Goal: Task Accomplishment & Management: Use online tool/utility

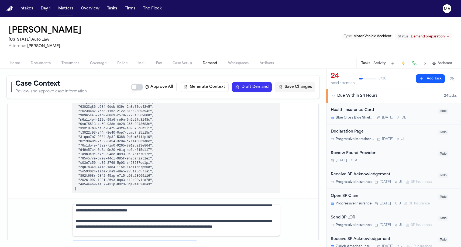
scroll to position [263, 0]
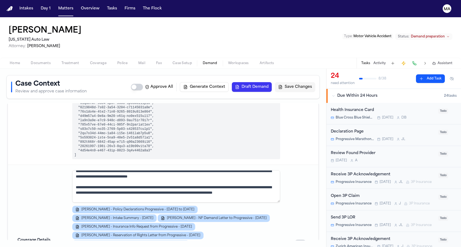
click at [272, 82] on button "Draft Demand" at bounding box center [252, 87] width 40 height 10
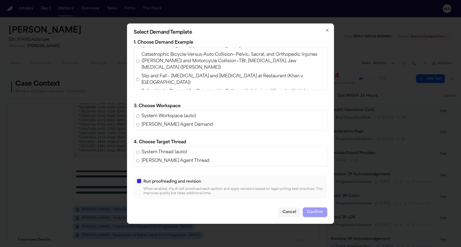
scroll to position [95, 0]
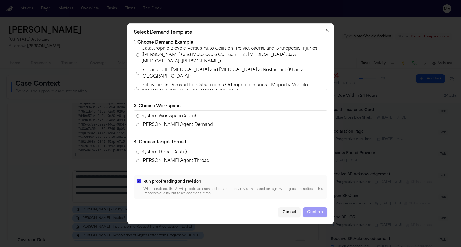
click at [218, 149] on span "Policy Limits Demand for Luke Bartholomew Wilson v. Wissam Walid Laham (AAA Ins…" at bounding box center [234, 155] width 184 height 13
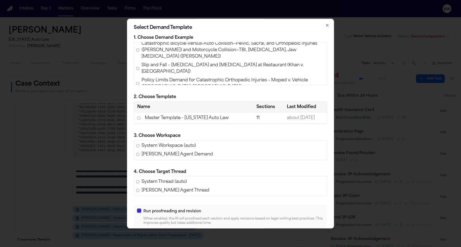
click at [186, 113] on td "Master Template - Michigan Auto Law" at bounding box center [193, 118] width 119 height 11
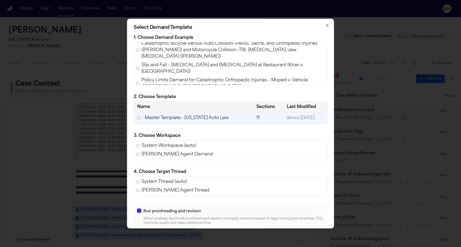
click at [303, 237] on button "Confirm" at bounding box center [315, 242] width 25 height 10
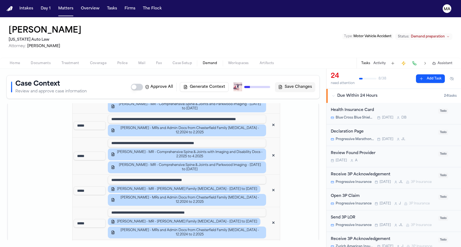
scroll to position [902, 0]
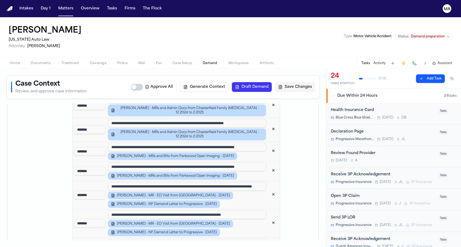
scroll to position [1548, 0]
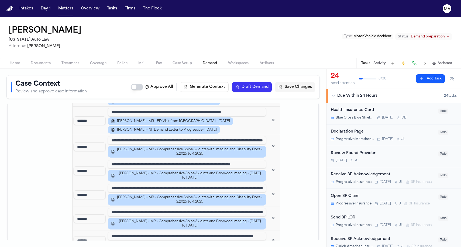
click at [163, 58] on div "Home Documents Treatment Coverage Police Mail Fax Case Setup Demand Workspaces …" at bounding box center [230, 63] width 461 height 11
click at [228, 61] on span "Workspaces" at bounding box center [238, 63] width 21 height 4
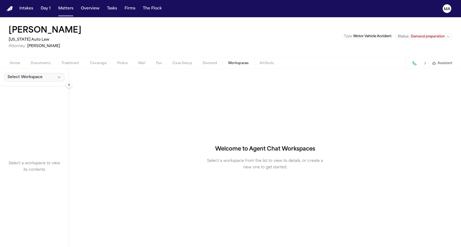
click at [25, 73] on button "Select Workspace" at bounding box center [34, 77] width 60 height 9
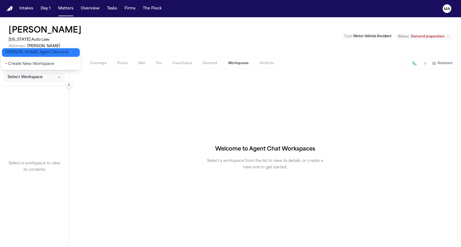
click at [24, 52] on button "Finch Agent Demand" at bounding box center [41, 52] width 78 height 9
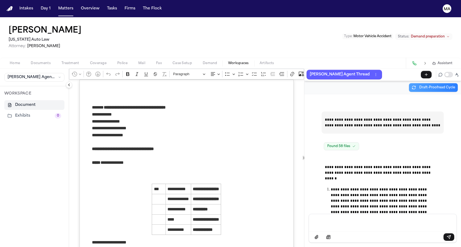
click at [310, 72] on p "Finch Agent Thread" at bounding box center [340, 75] width 60 height 6
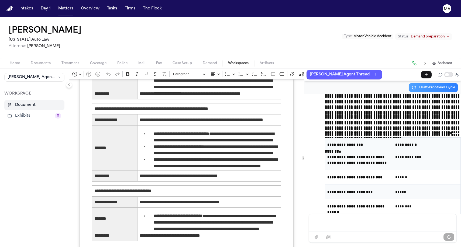
scroll to position [12764, 0]
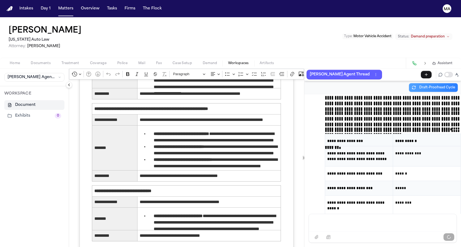
click at [169, 18] on div "Veronica Gullett Michigan Auto Law Attorney: Derek Brackon Type : Motor Vehicle…" at bounding box center [230, 37] width 461 height 40
